Goal: Task Accomplishment & Management: Use online tool/utility

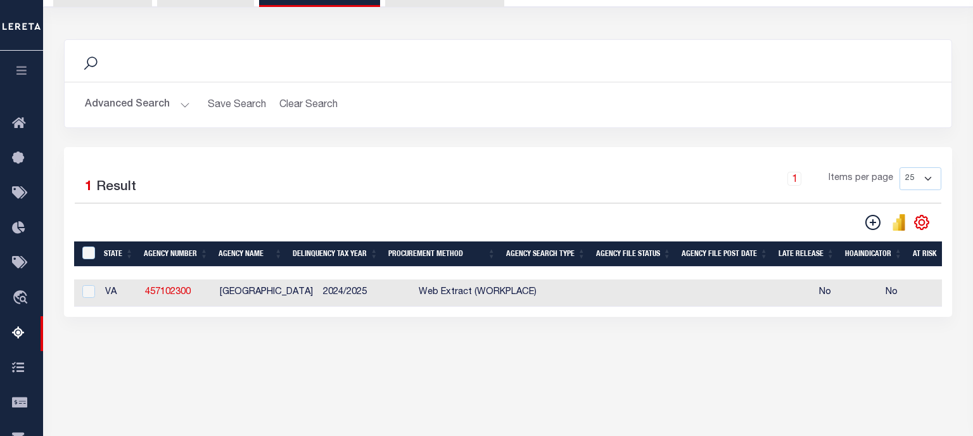
scroll to position [134, 0]
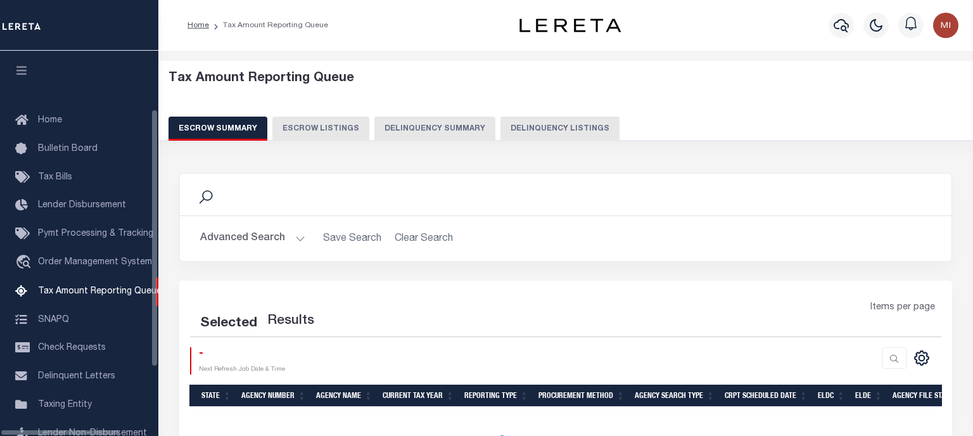
select select "100"
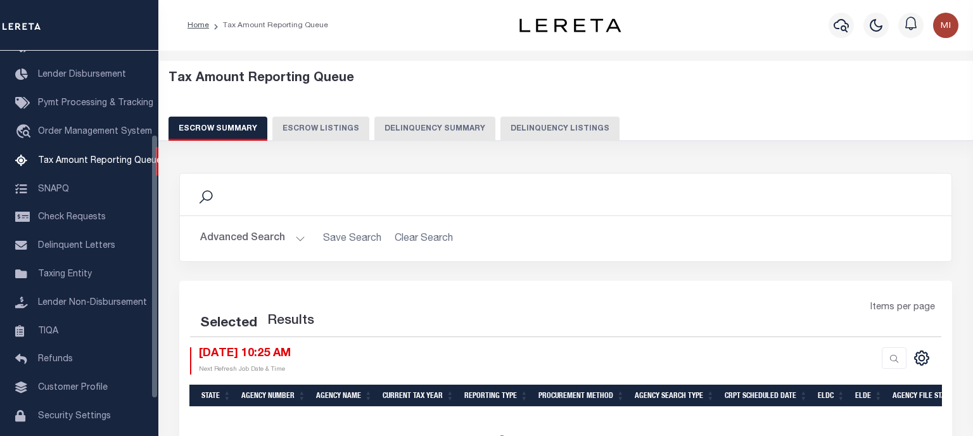
select select "100"
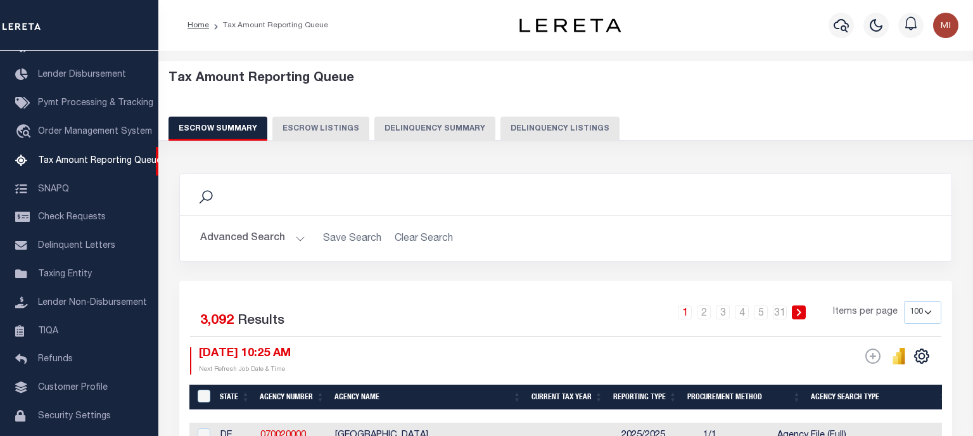
click at [431, 125] on button "Delinquency Summary" at bounding box center [434, 129] width 121 height 24
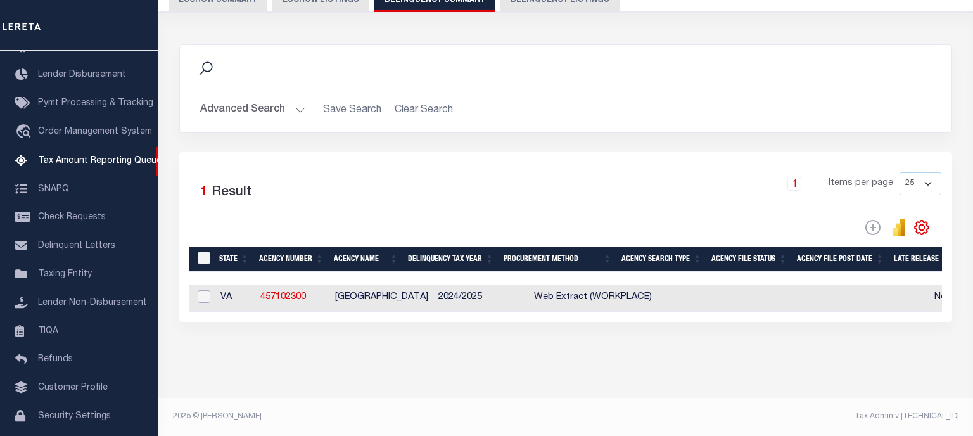
click at [205, 298] on input "checkbox" at bounding box center [204, 296] width 13 height 13
checkbox input "true"
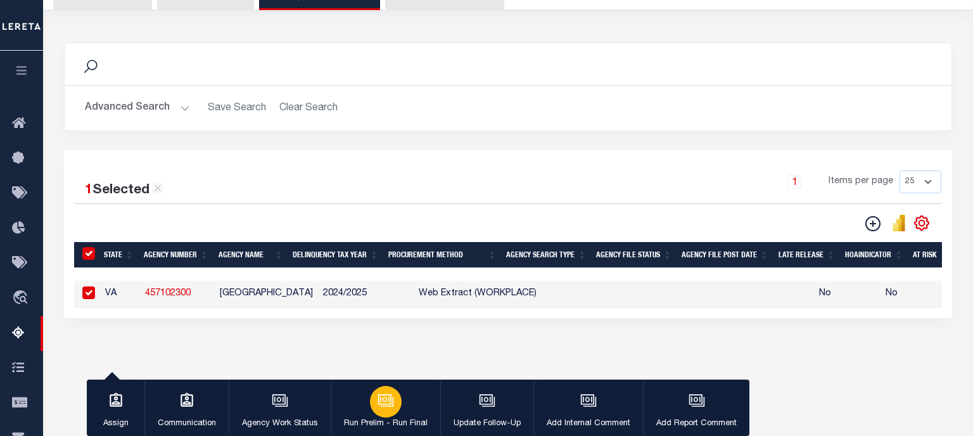
click at [384, 402] on icon "button" at bounding box center [384, 399] width 9 height 6
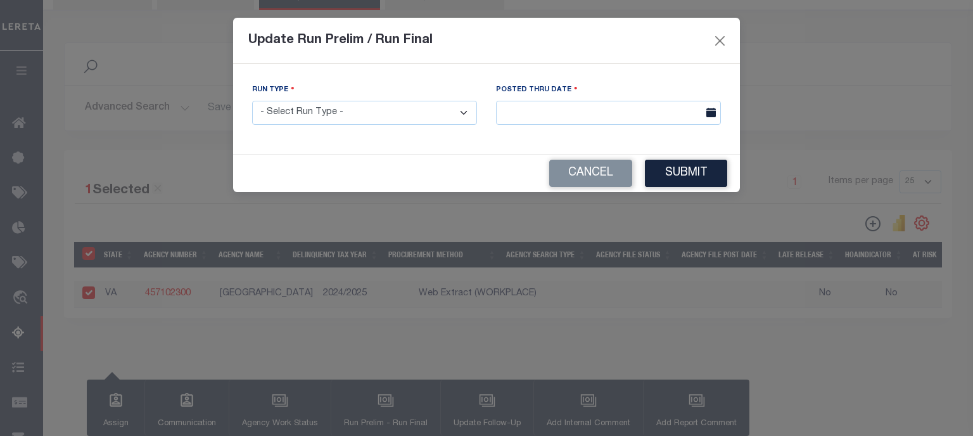
select select "P"
click option "Prelim Run" at bounding box center [0, 0] width 0 height 0
click at [576, 113] on input "text" at bounding box center [608, 113] width 225 height 25
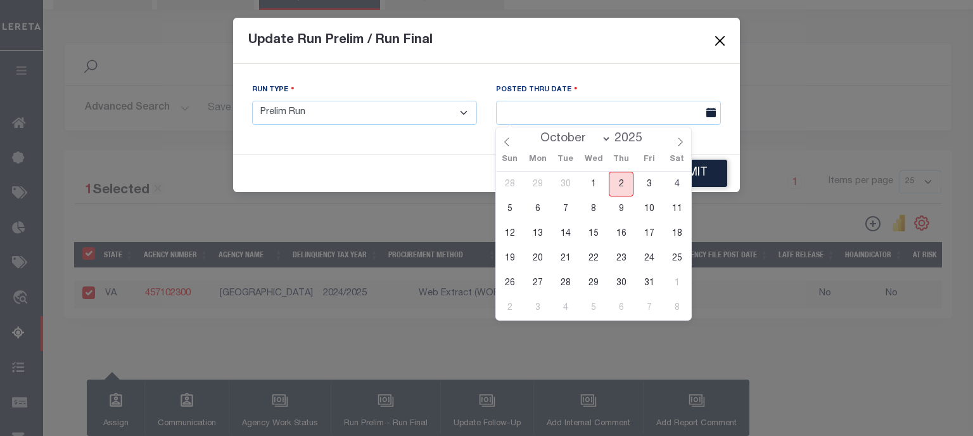
click at [621, 181] on span "2" at bounding box center [621, 184] width 25 height 25
type input "[DATE]"
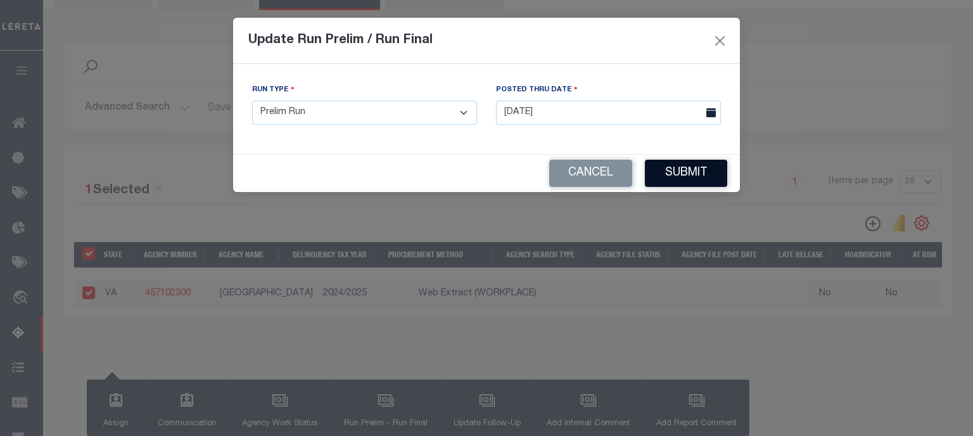
click at [686, 171] on button "Submit" at bounding box center [686, 173] width 82 height 27
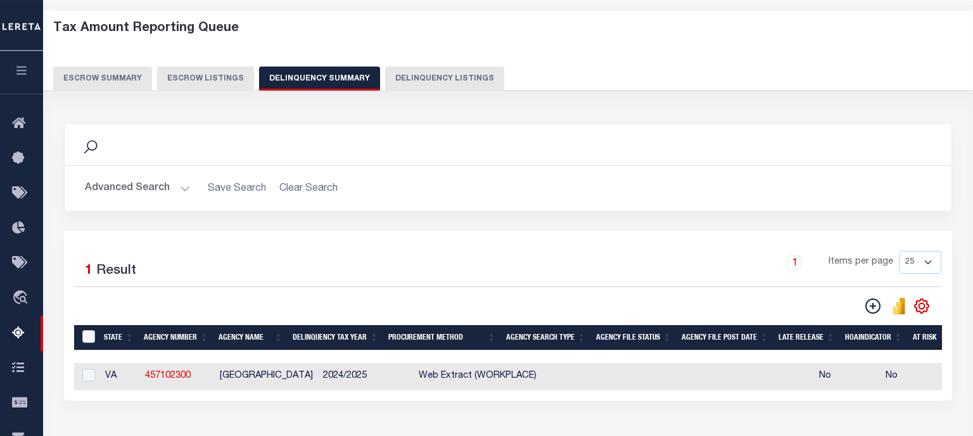
scroll to position [200, 0]
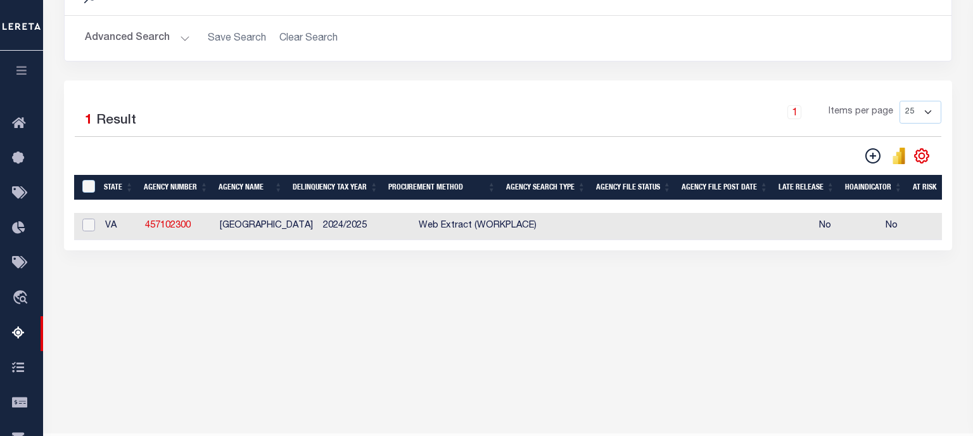
click at [85, 226] on input "checkbox" at bounding box center [88, 224] width 13 height 13
checkbox input "true"
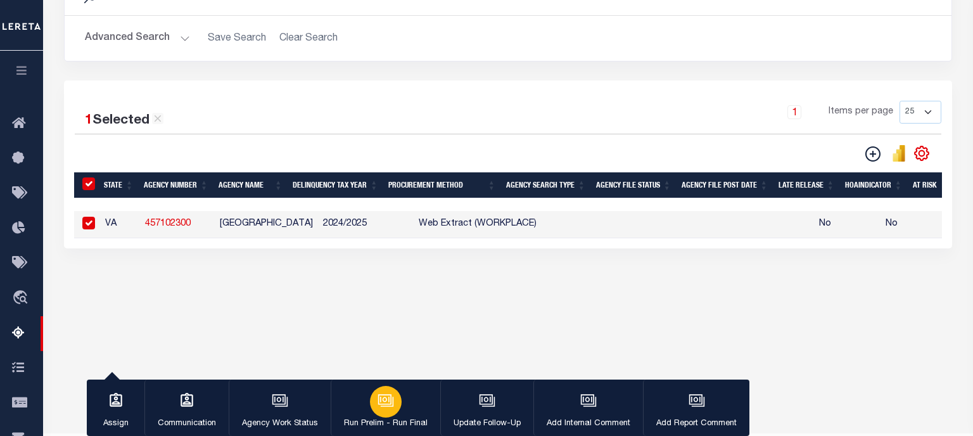
click at [400, 407] on button "Run Prelim - Run Final" at bounding box center [386, 407] width 110 height 57
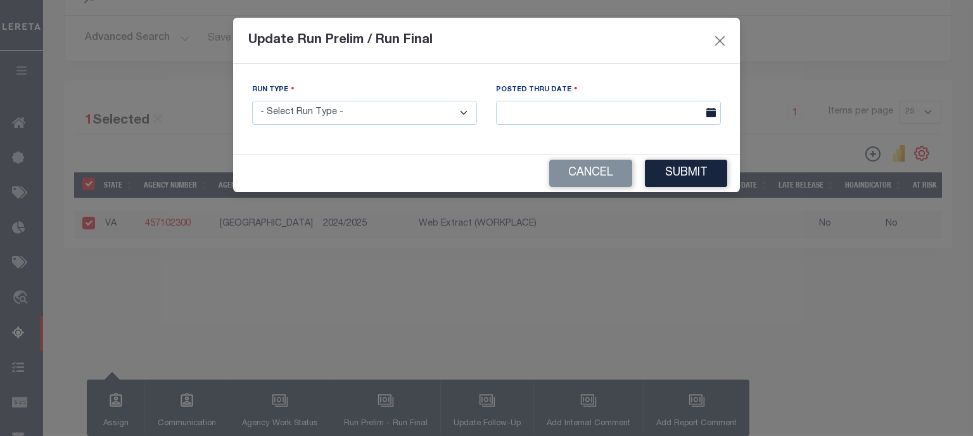
select select "P"
click option "Prelim Run" at bounding box center [0, 0] width 0 height 0
click at [557, 114] on input "text" at bounding box center [608, 113] width 225 height 25
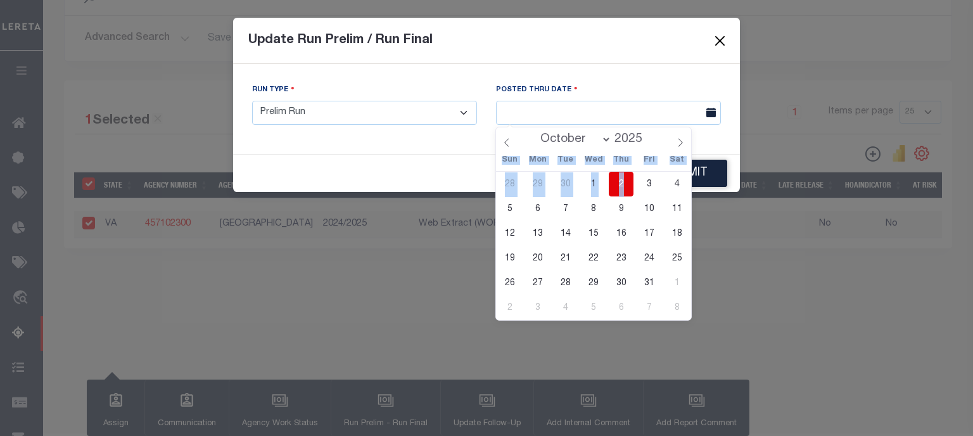
drag, startPoint x: 627, startPoint y: 184, endPoint x: 640, endPoint y: 184, distance: 12.7
click at [627, 184] on span "2" at bounding box center [621, 184] width 25 height 25
type input "[DATE]"
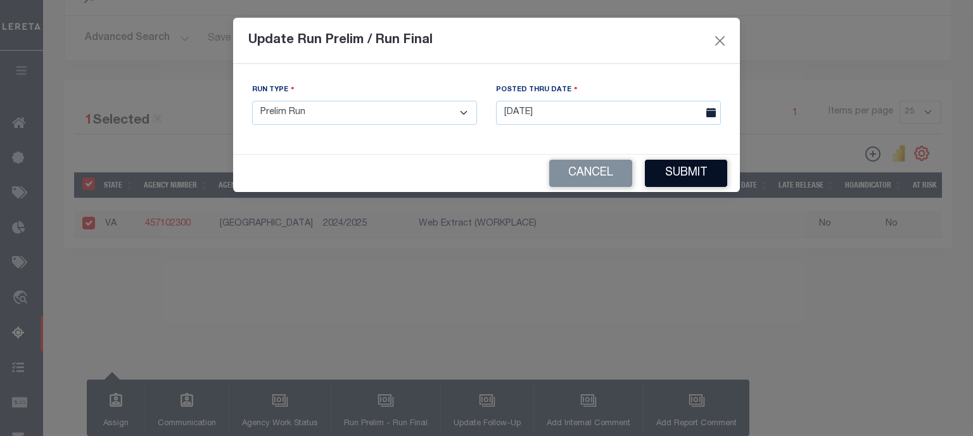
click at [688, 177] on button "Submit" at bounding box center [686, 173] width 82 height 27
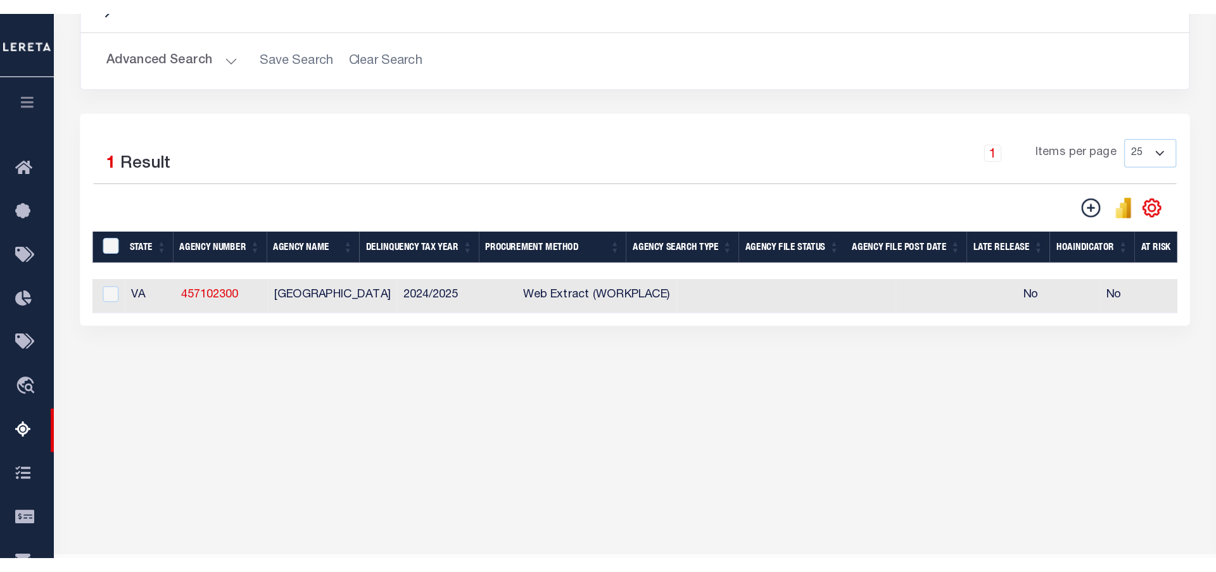
scroll to position [99, 0]
